Goal: Complete application form

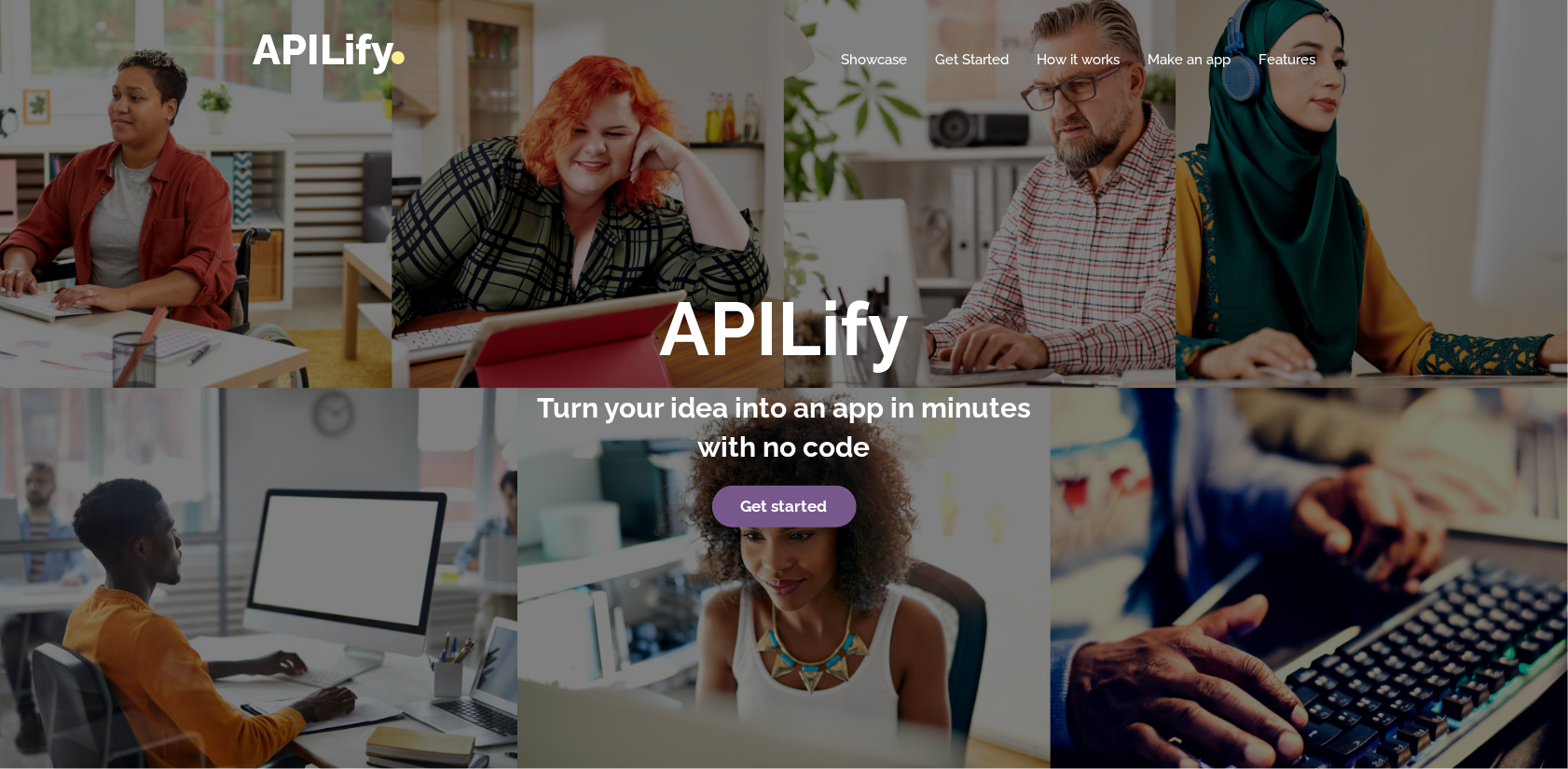
drag, startPoint x: 0, startPoint y: 0, endPoint x: 929, endPoint y: 304, distance: 977.5
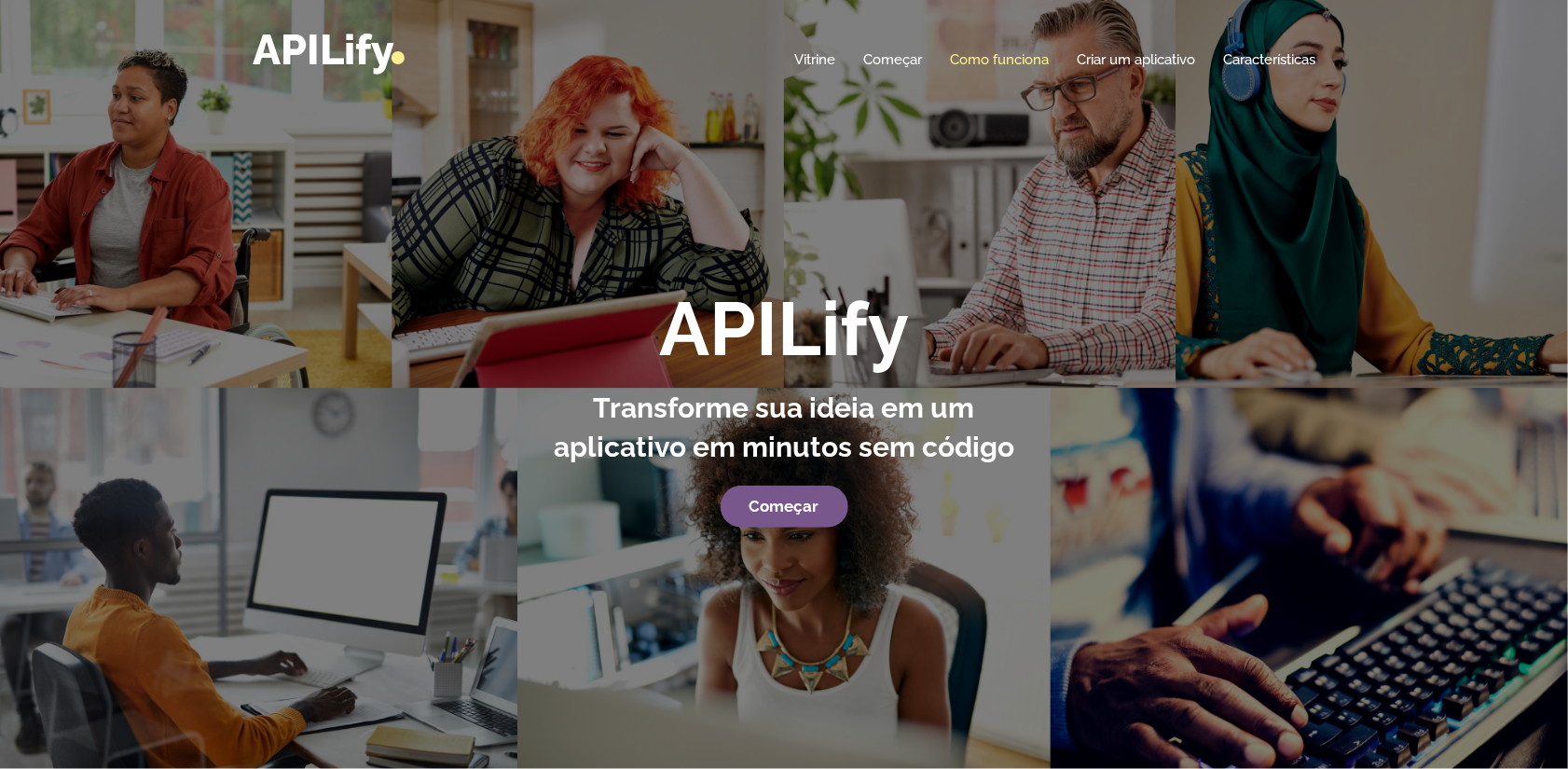
click at [1007, 59] on link "Como funciona" at bounding box center [999, 60] width 99 height 19
click at [786, 503] on strong "Começar" at bounding box center [784, 506] width 69 height 19
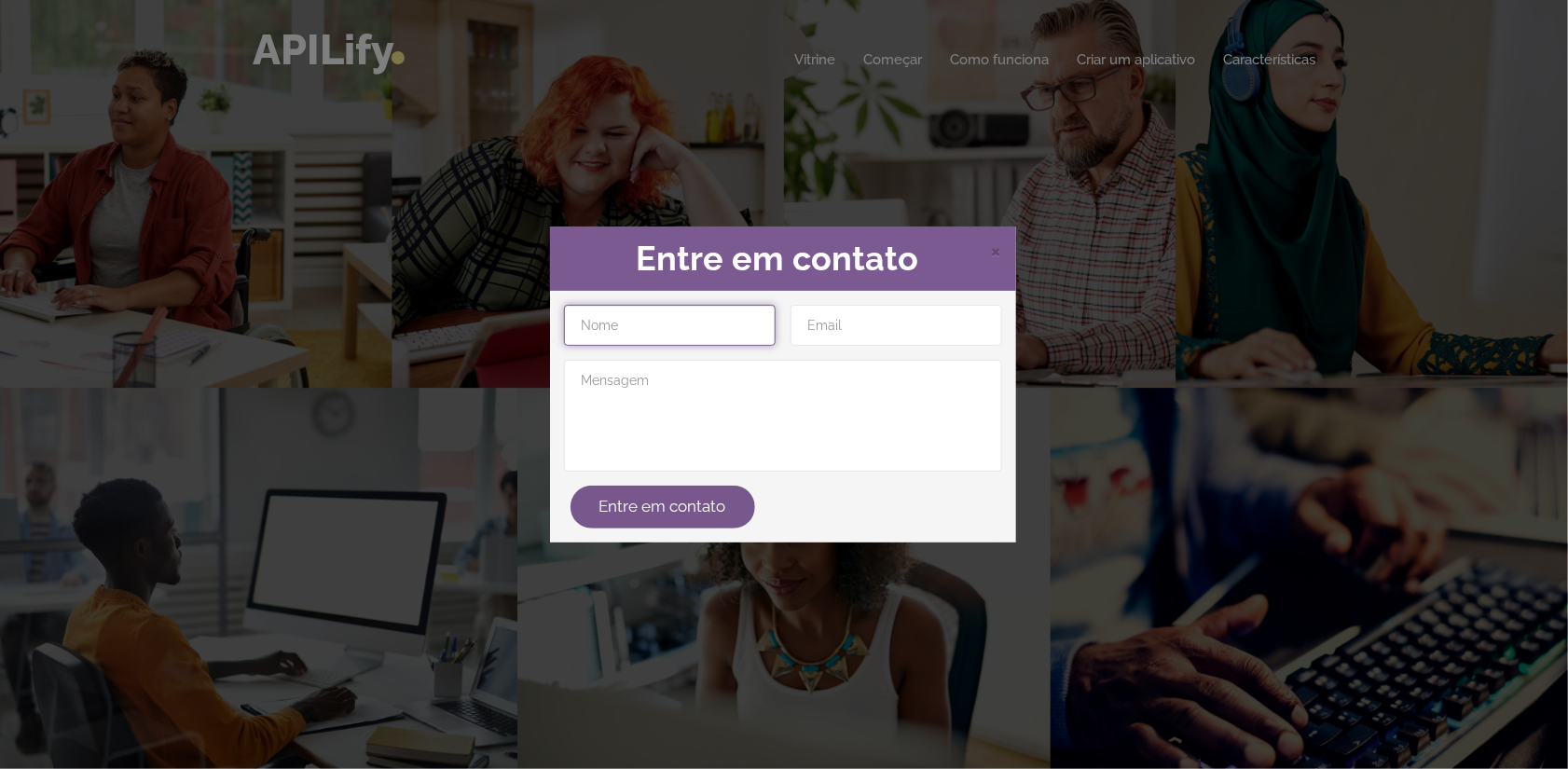
click at [715, 336] on input "text" at bounding box center [669, 326] width 211 height 41
type input "[PERSON_NAME]"
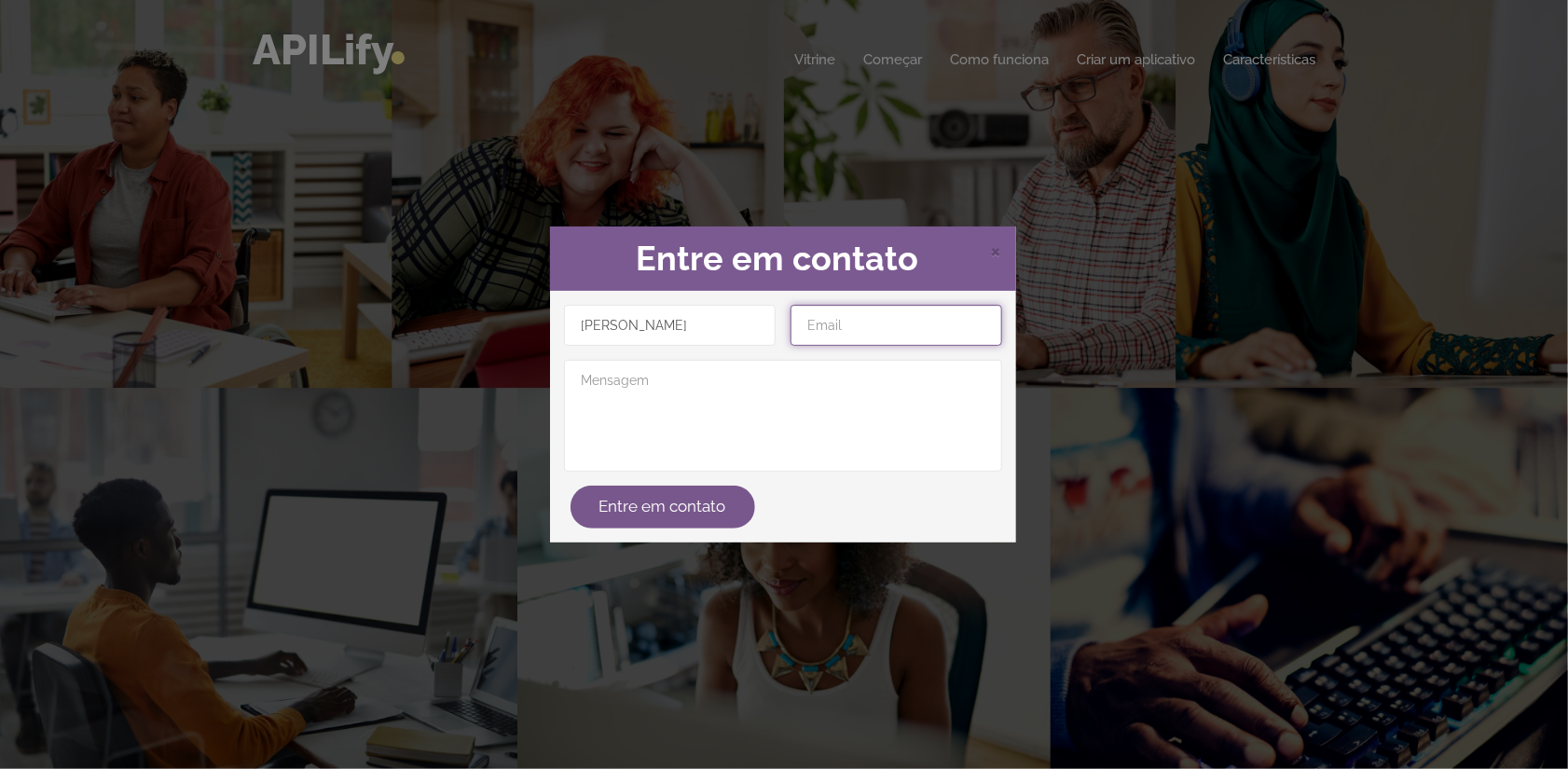
click at [823, 336] on input "email" at bounding box center [896, 326] width 211 height 41
type input "[EMAIL_ADDRESS][DOMAIN_NAME]"
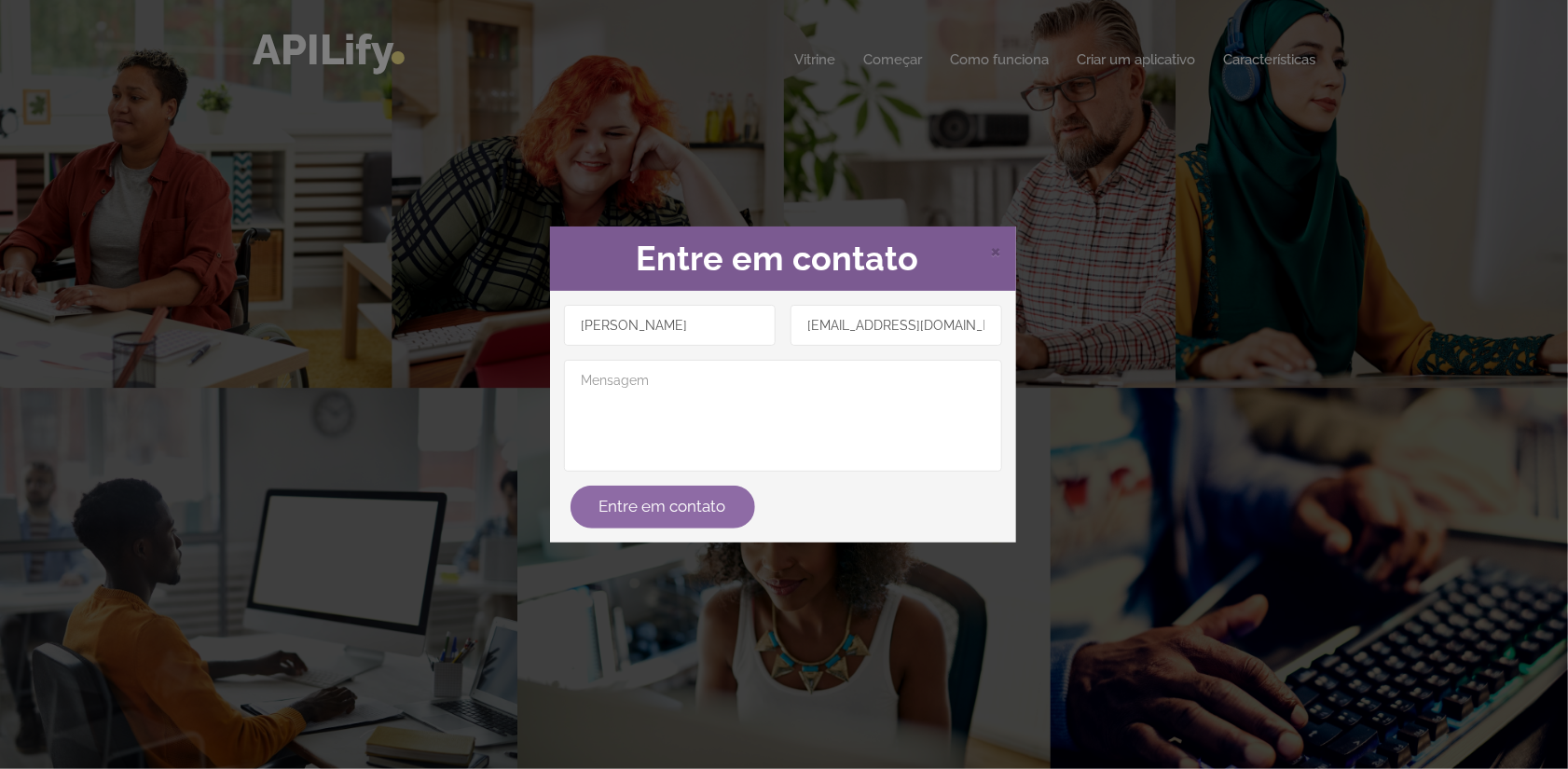
click at [696, 510] on button "Entre em contato" at bounding box center [663, 507] width 185 height 43
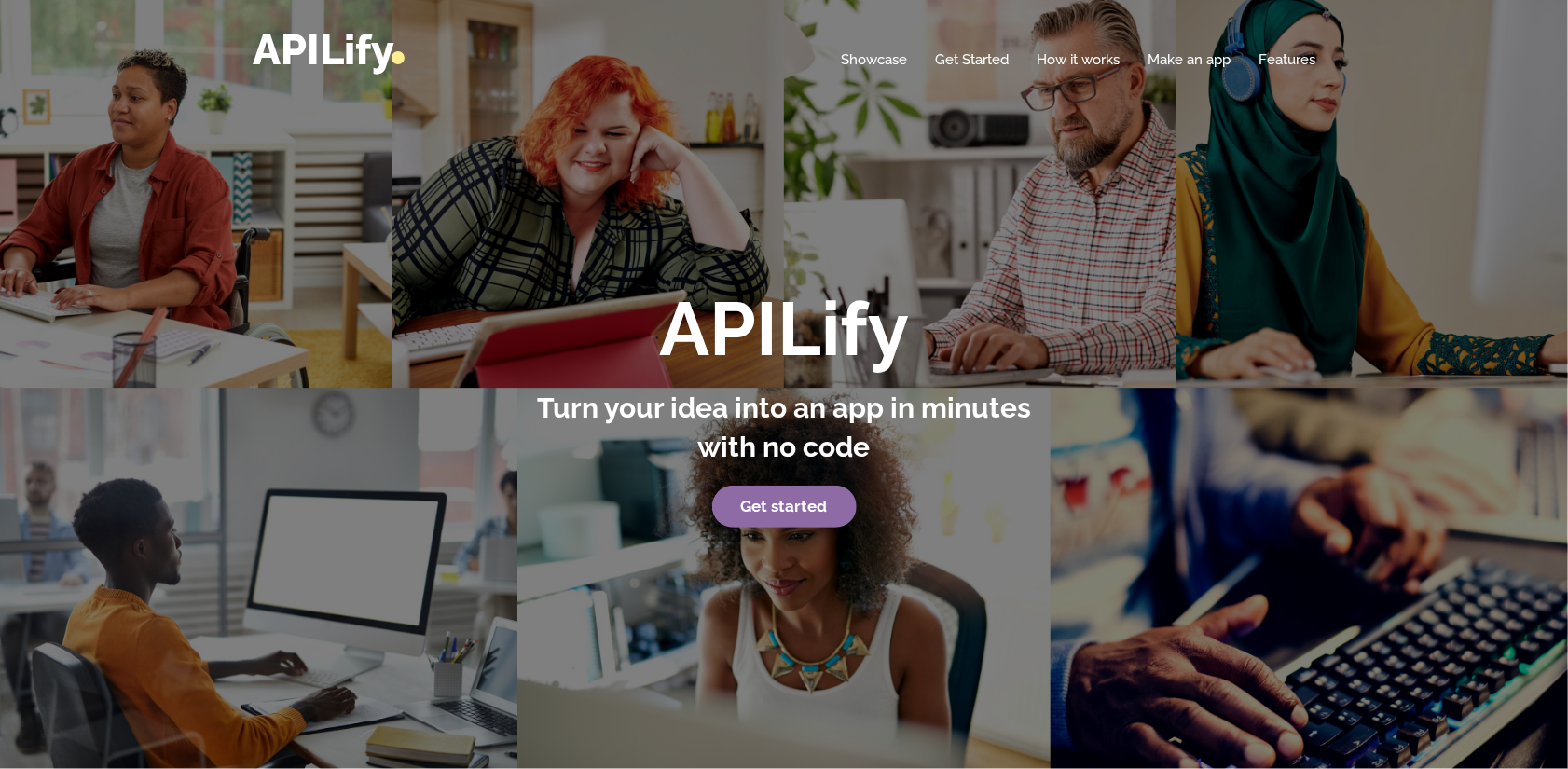
click at [794, 505] on strong "Get started" at bounding box center [784, 506] width 86 height 19
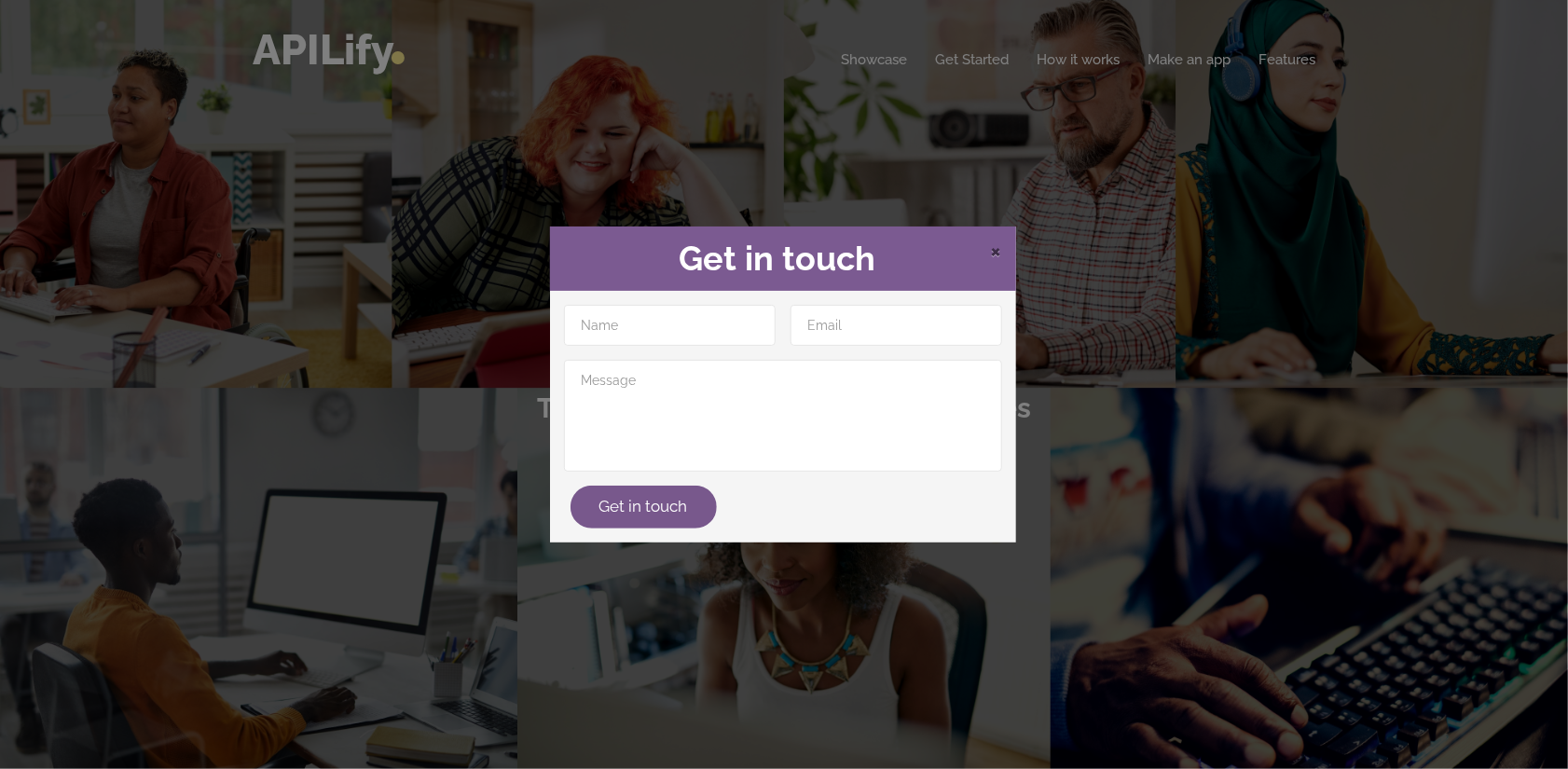
click at [992, 249] on span "×" at bounding box center [996, 250] width 11 height 28
